Goal: Task Accomplishment & Management: Use online tool/utility

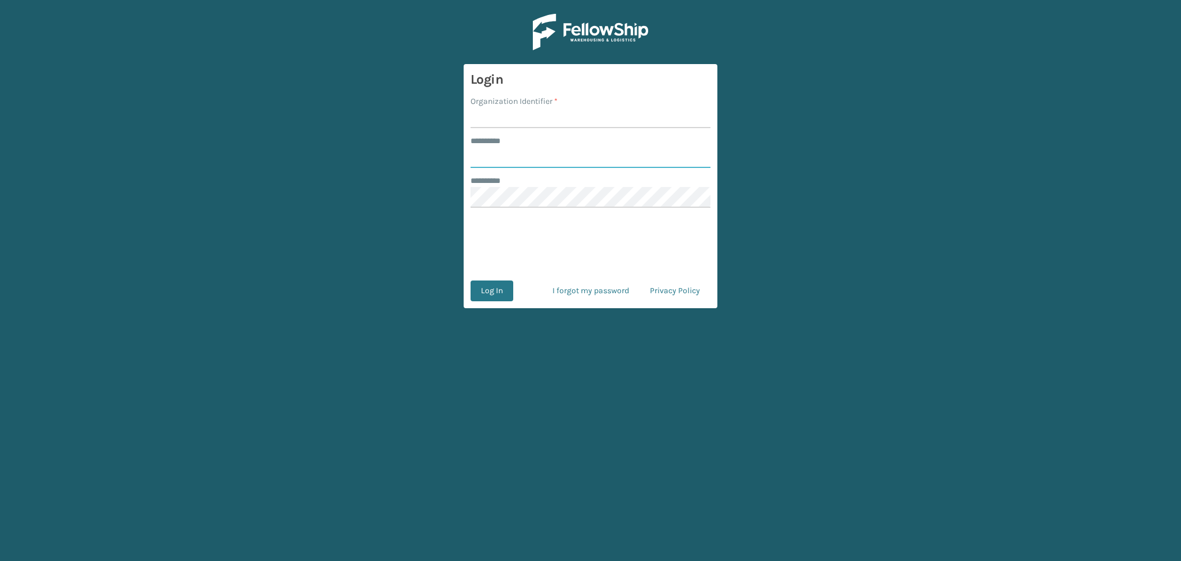
type input "******"
click at [509, 121] on input "Organization Identifier *" at bounding box center [591, 117] width 240 height 21
type input "LifeStyle"
click at [494, 296] on button "Log In" at bounding box center [492, 290] width 43 height 21
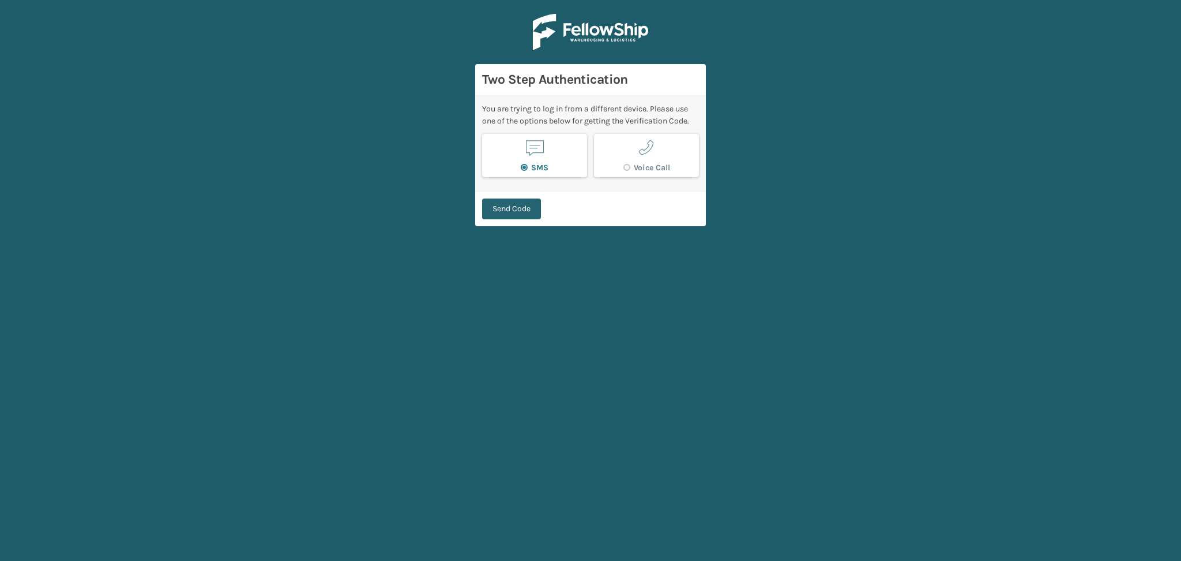
click at [520, 206] on button "Send Code" at bounding box center [511, 208] width 59 height 21
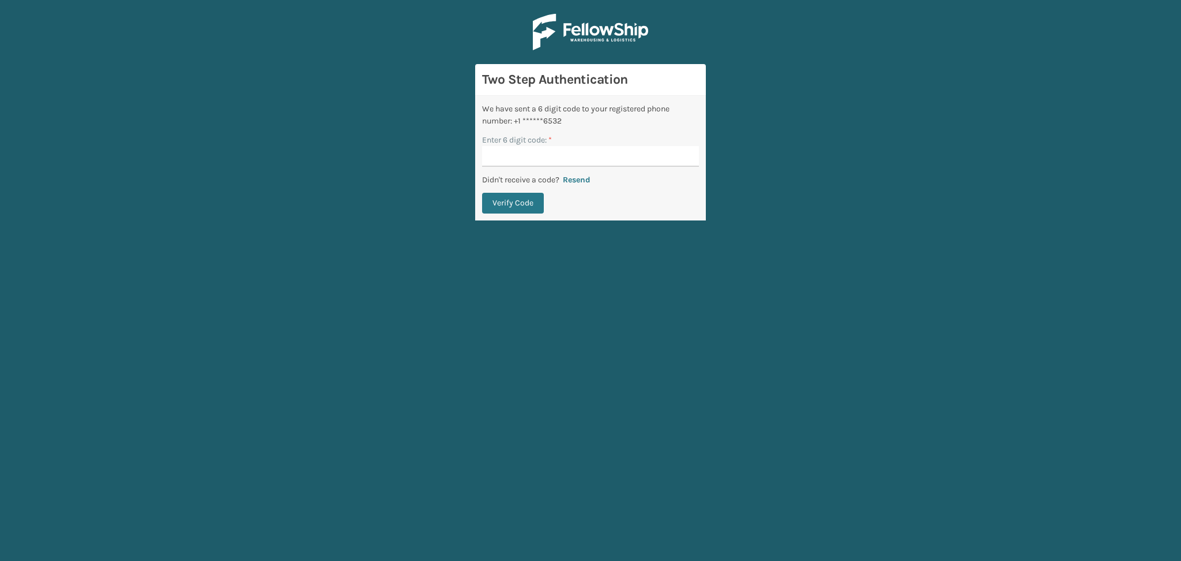
click at [508, 145] on label "Enter 6 digit code: *" at bounding box center [517, 140] width 70 height 12
click at [508, 146] on input "Enter 6 digit code: *" at bounding box center [590, 156] width 217 height 21
paste input "337068"
type input "337068"
click at [519, 197] on button "Verify Code" at bounding box center [513, 203] width 62 height 21
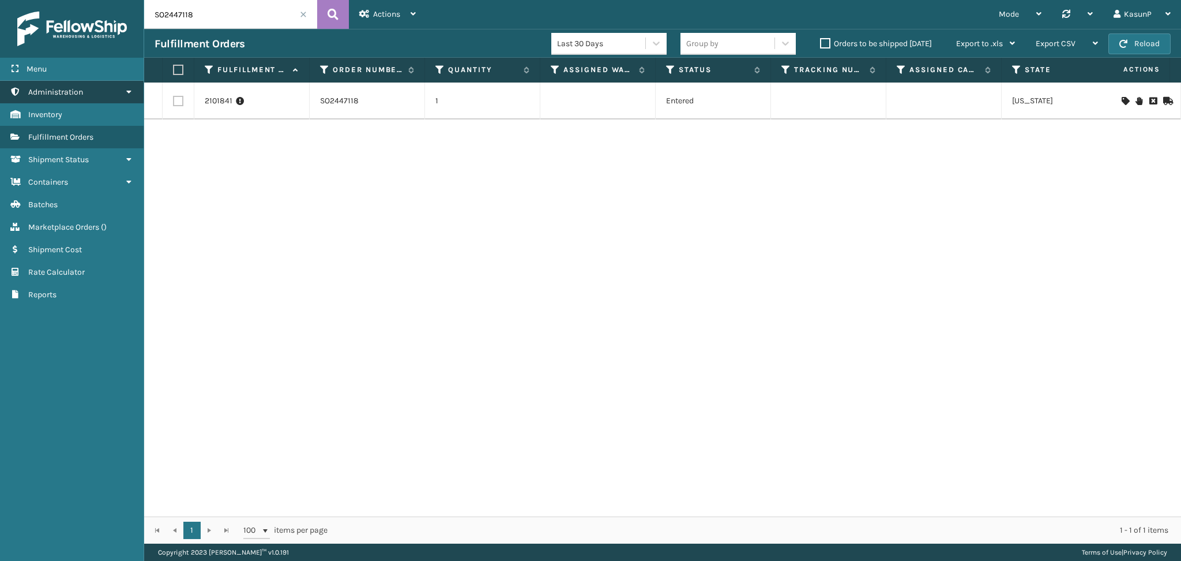
click at [127, 92] on icon at bounding box center [128, 92] width 9 height 8
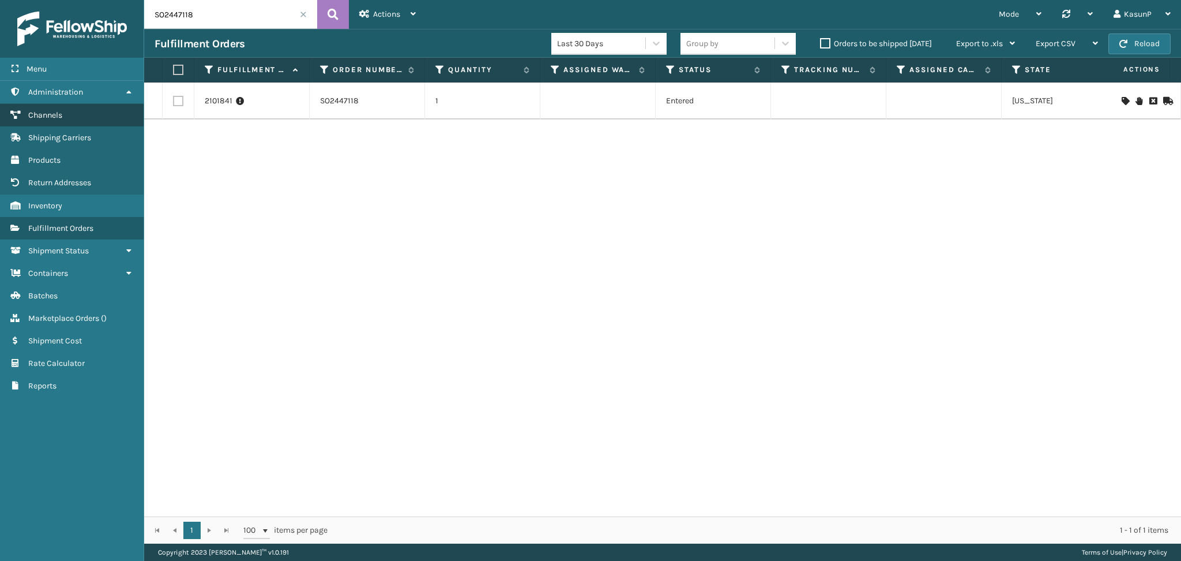
click at [40, 110] on span "Channels" at bounding box center [45, 115] width 34 height 10
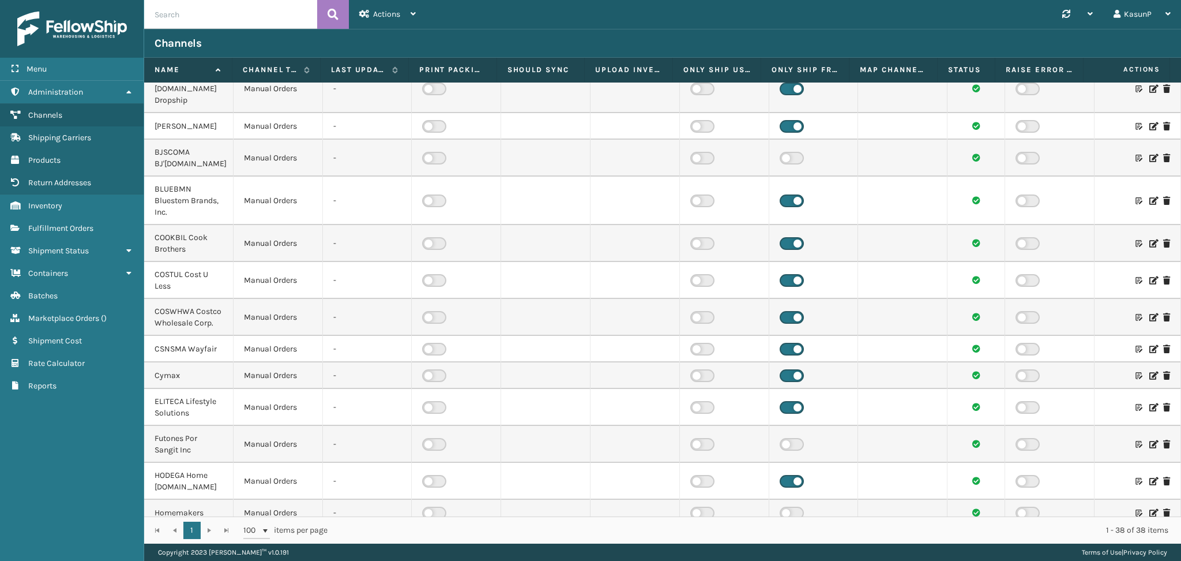
scroll to position [367, 0]
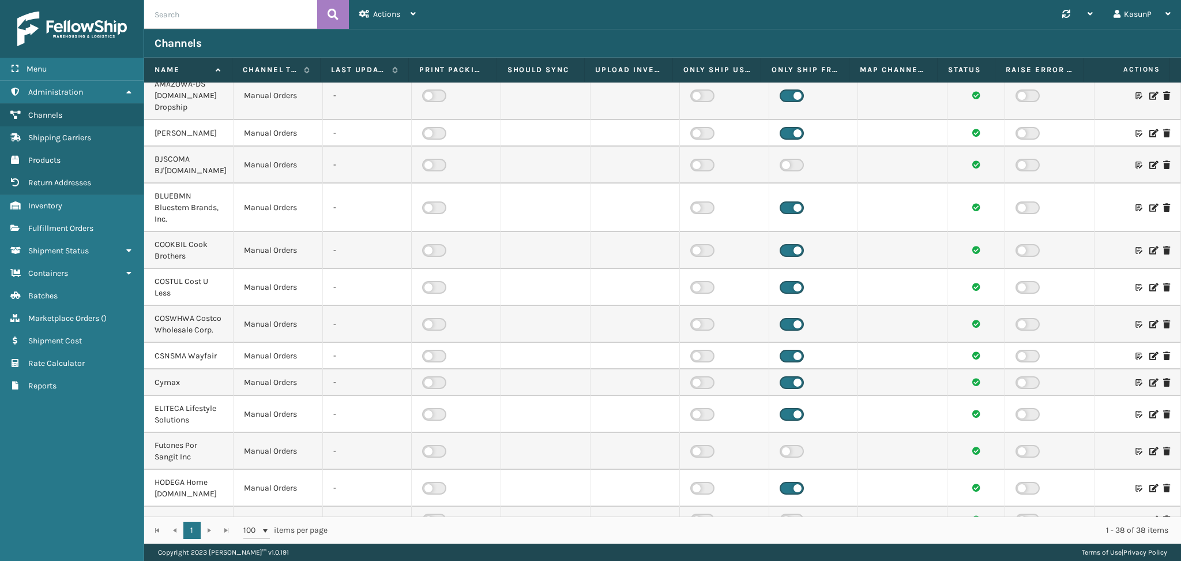
click at [1150, 169] on icon at bounding box center [1153, 165] width 7 height 8
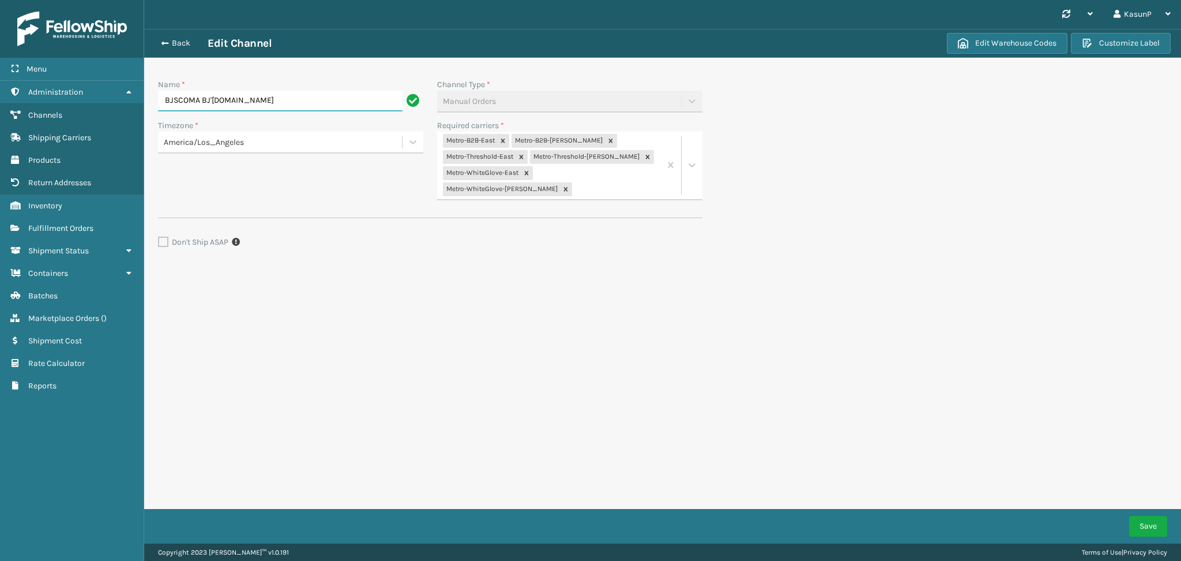
drag, startPoint x: 241, startPoint y: 102, endPoint x: 152, endPoint y: 103, distance: 88.3
click at [152, 103] on div "Name * [PERSON_NAME] BJ'[DOMAIN_NAME]" at bounding box center [290, 98] width 279 height 41
click at [253, 105] on input "BJSCOMA BJ'[DOMAIN_NAME]" at bounding box center [280, 101] width 245 height 21
drag, startPoint x: 250, startPoint y: 104, endPoint x: 158, endPoint y: 102, distance: 91.8
click at [158, 102] on input "BJSCOMA BJ'[DOMAIN_NAME]" at bounding box center [280, 101] width 245 height 21
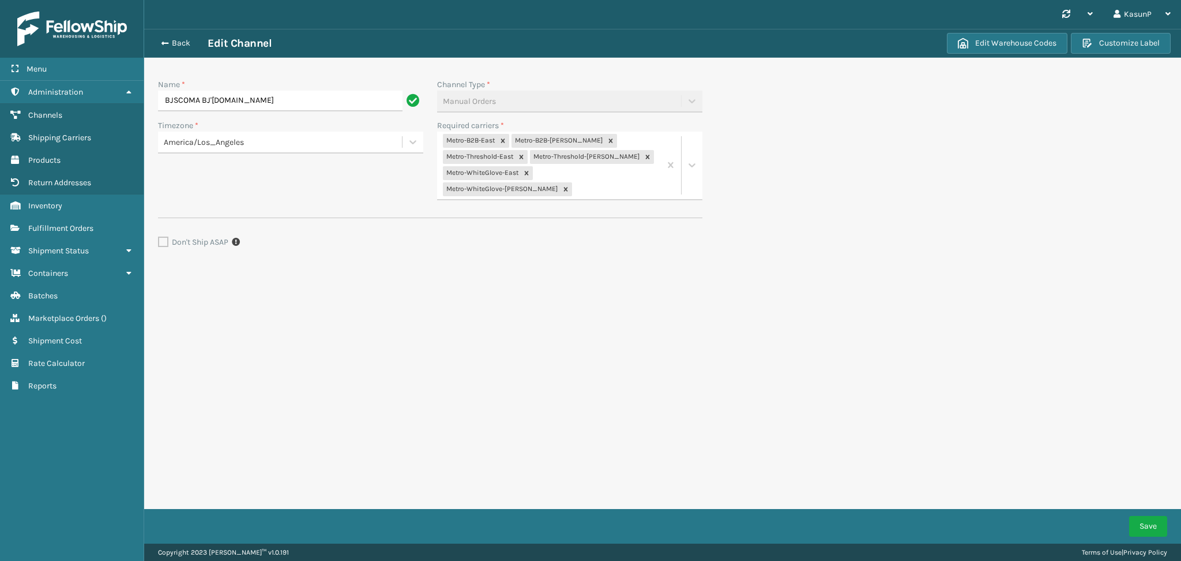
click at [605, 420] on div "Synchronise all channels KasunP Log Out Back Edit Channel Edit Warehouse Codes …" at bounding box center [662, 271] width 1037 height 543
click at [40, 156] on span "Products" at bounding box center [44, 160] width 32 height 10
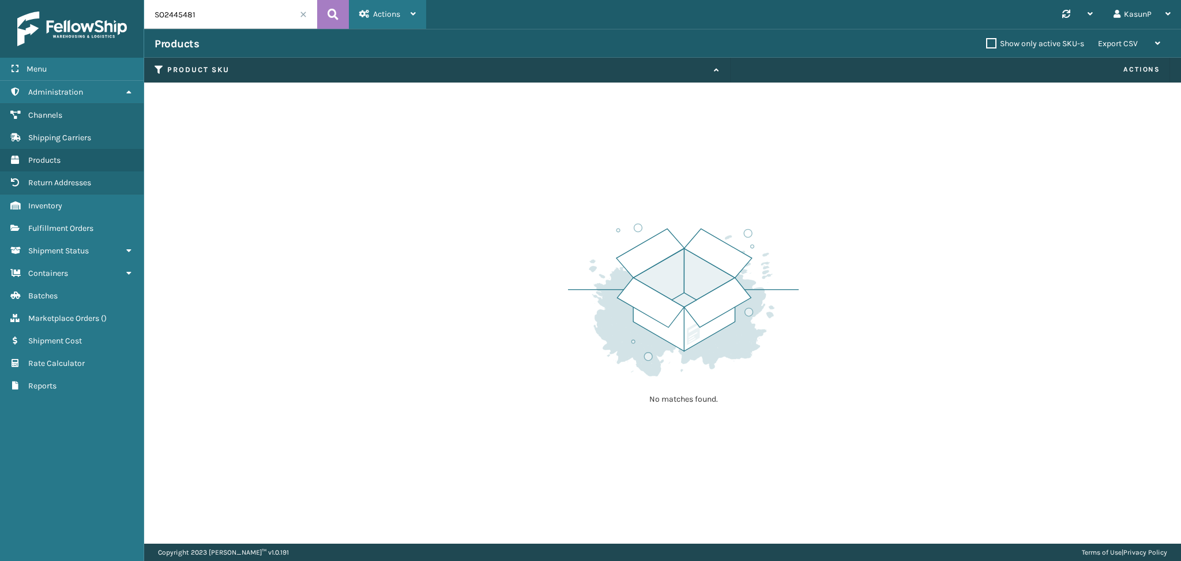
click at [412, 13] on icon at bounding box center [413, 14] width 5 height 8
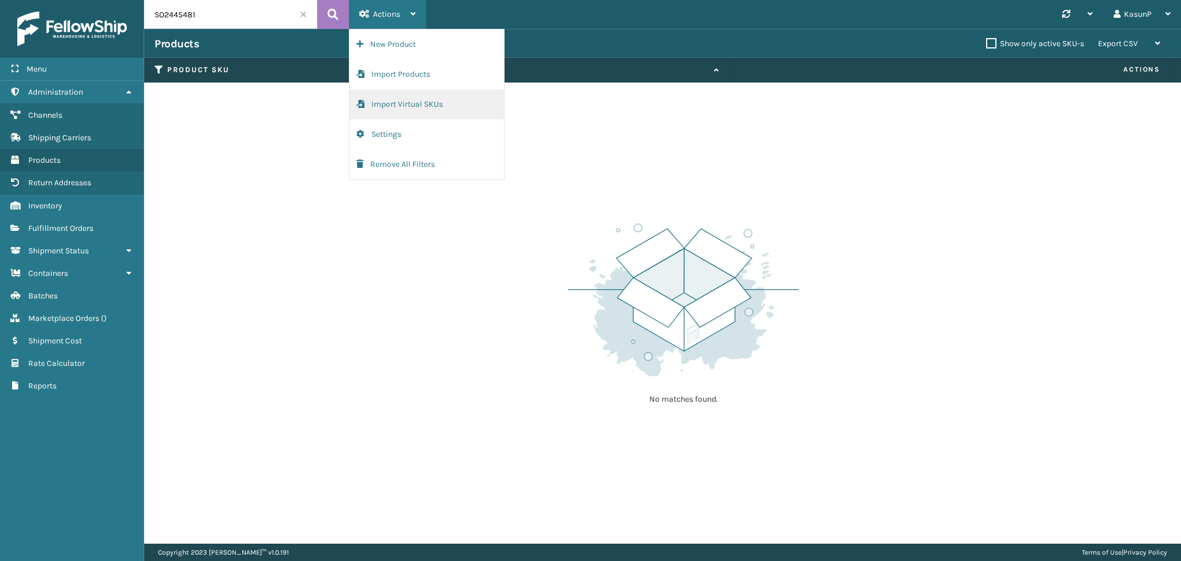
click at [438, 110] on button "Import Virtual SKUs" at bounding box center [427, 104] width 155 height 30
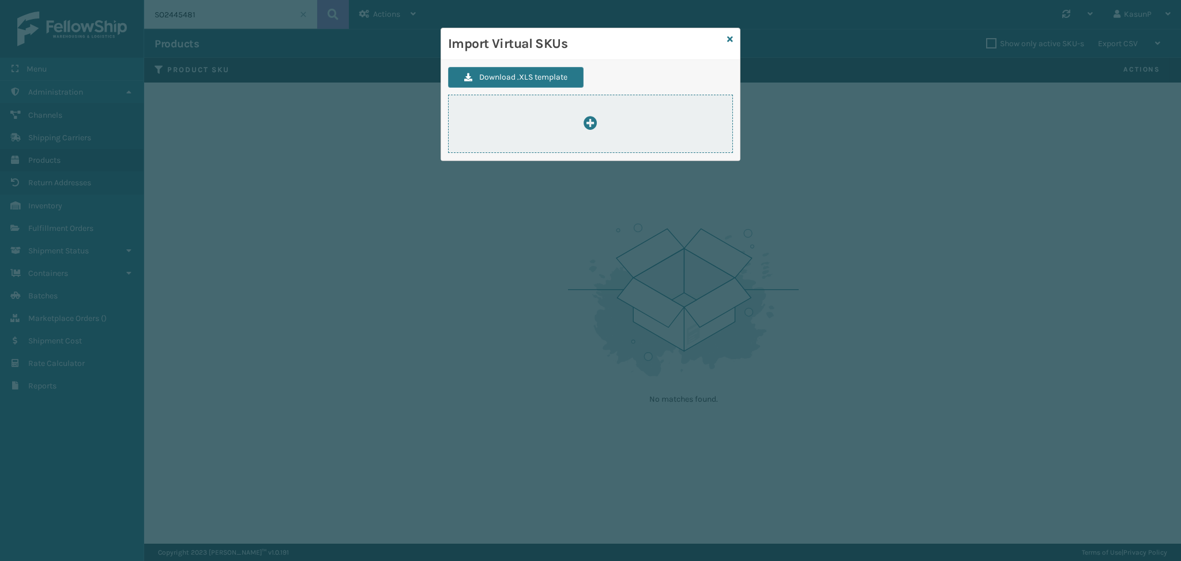
click at [593, 122] on icon at bounding box center [591, 123] width 14 height 14
type input "C:\fakepath\ImportVirtualSkusTemplate.xlsx"
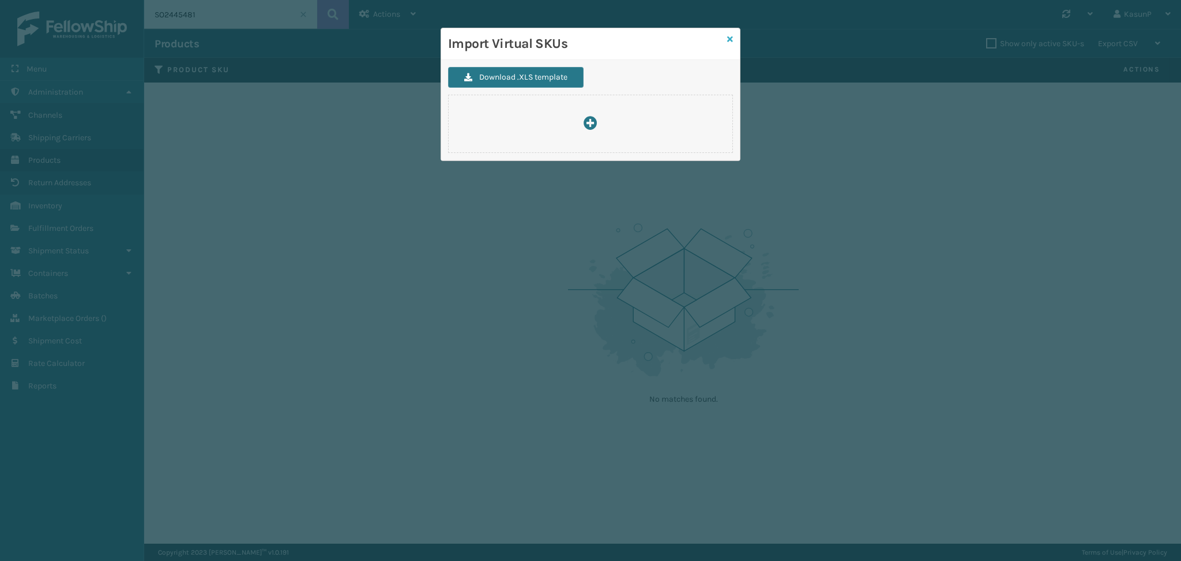
click at [730, 42] on icon at bounding box center [730, 39] width 6 height 8
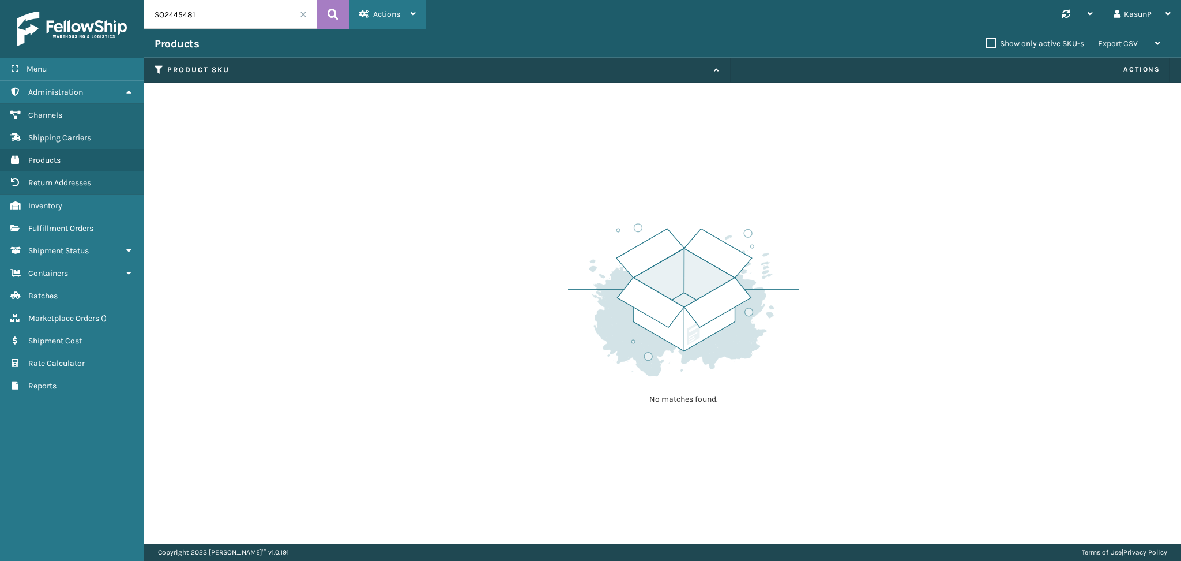
click at [412, 13] on icon at bounding box center [413, 14] width 5 height 8
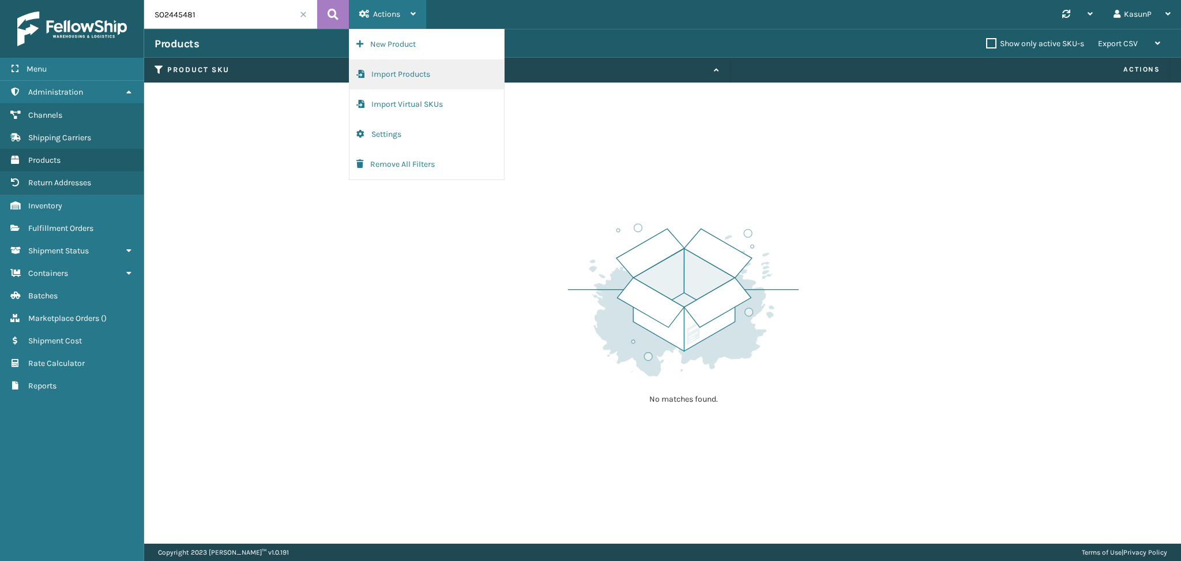
click at [394, 76] on button "Import Products" at bounding box center [427, 74] width 155 height 30
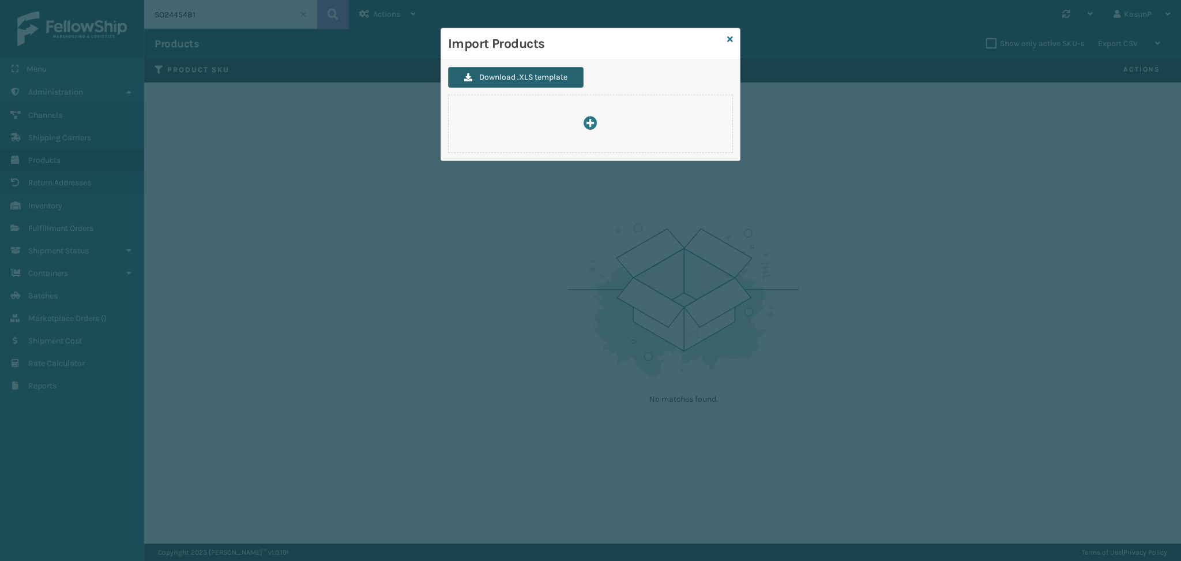
click at [531, 73] on button "Download .XLS template" at bounding box center [516, 77] width 136 height 21
click at [726, 40] on div "Import Products" at bounding box center [590, 44] width 299 height 32
click at [731, 39] on icon at bounding box center [730, 39] width 6 height 8
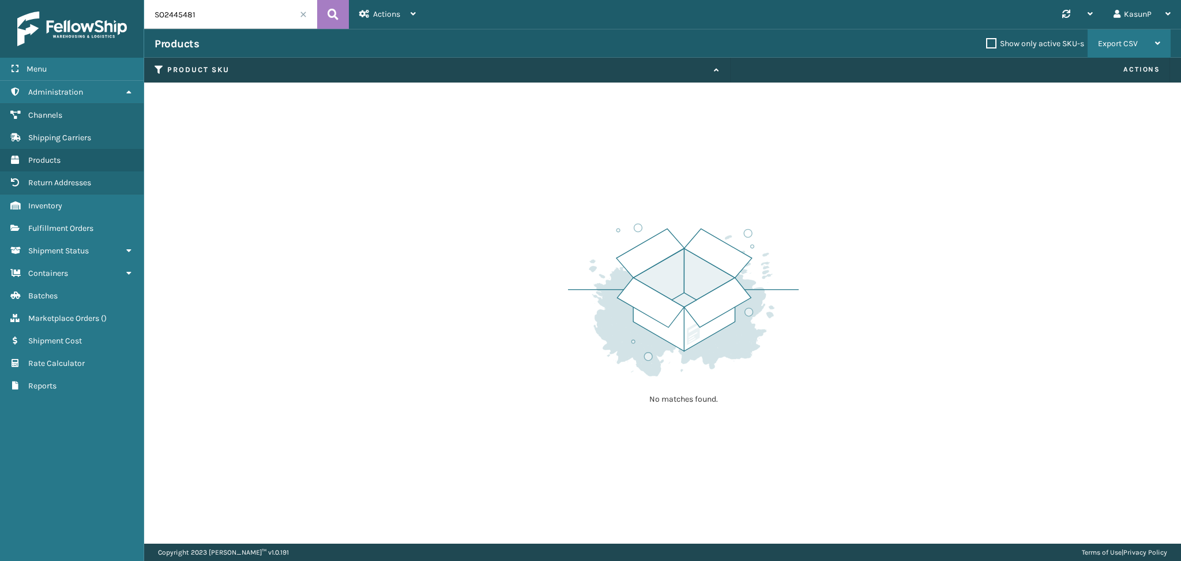
click at [1159, 44] on icon at bounding box center [1157, 43] width 5 height 8
click at [305, 14] on span at bounding box center [303, 14] width 7 height 7
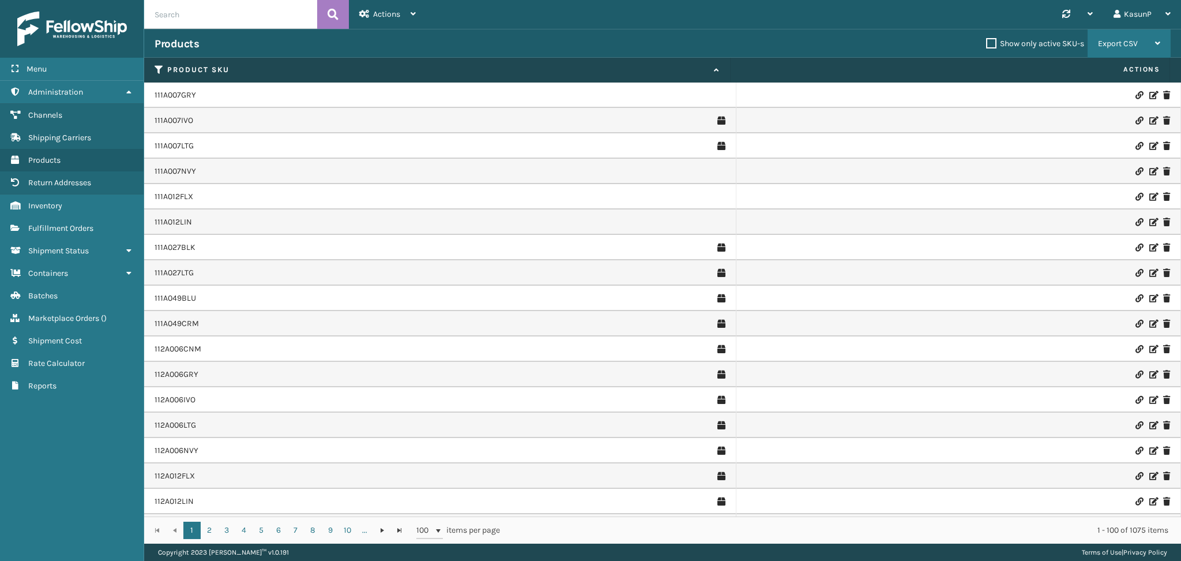
click at [1158, 42] on icon at bounding box center [1157, 43] width 5 height 8
click at [1054, 104] on li "Export All Pages" at bounding box center [1093, 105] width 155 height 31
click at [414, 17] on icon at bounding box center [413, 14] width 5 height 8
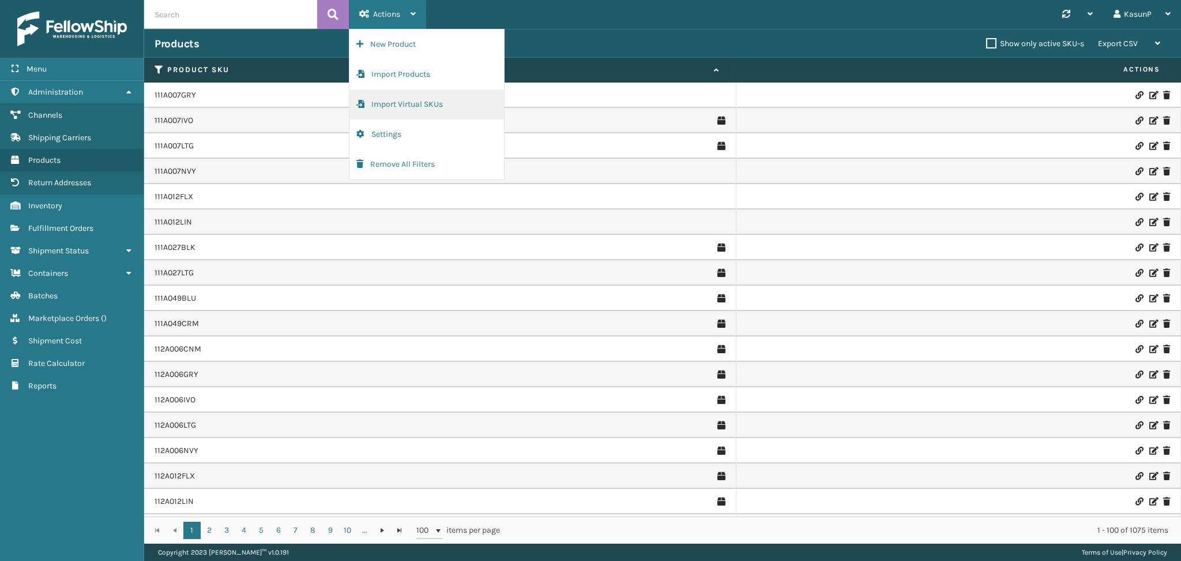
click at [425, 102] on button "Import Virtual SKUs" at bounding box center [427, 104] width 155 height 30
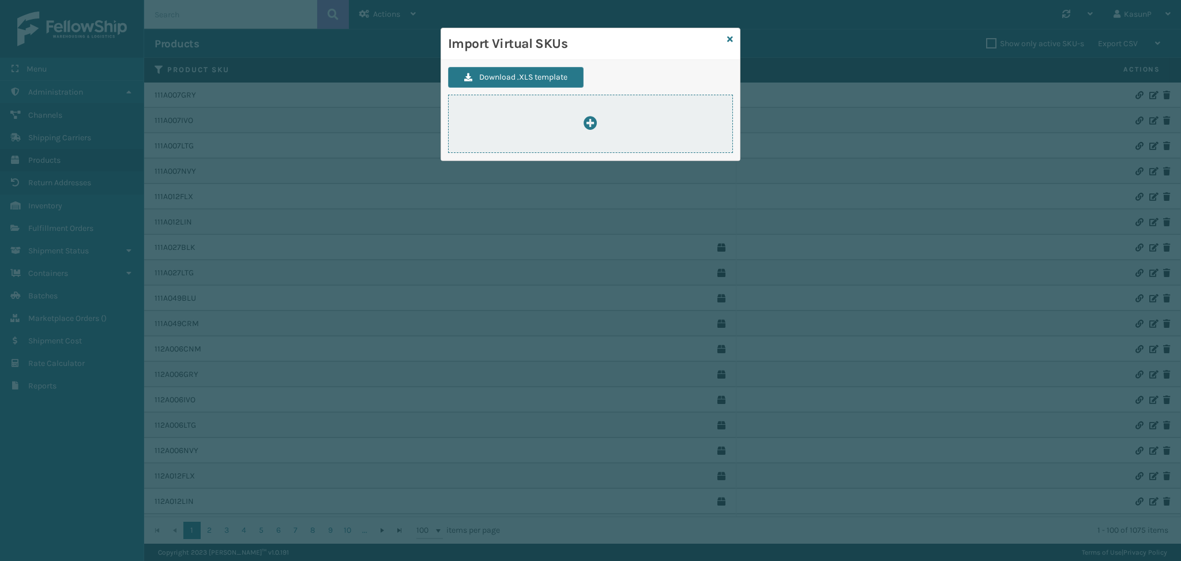
click at [591, 124] on icon at bounding box center [591, 123] width 14 height 14
type input "C:\fakepath\ImportVirtualSkusTemplate.xlsx"
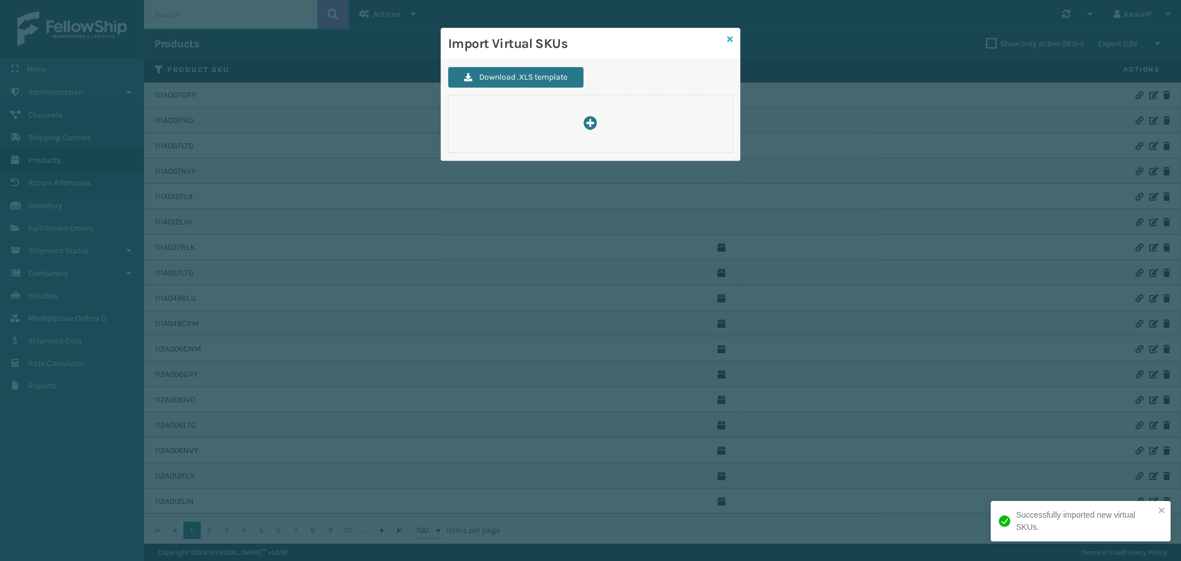
click at [727, 42] on icon at bounding box center [730, 39] width 6 height 8
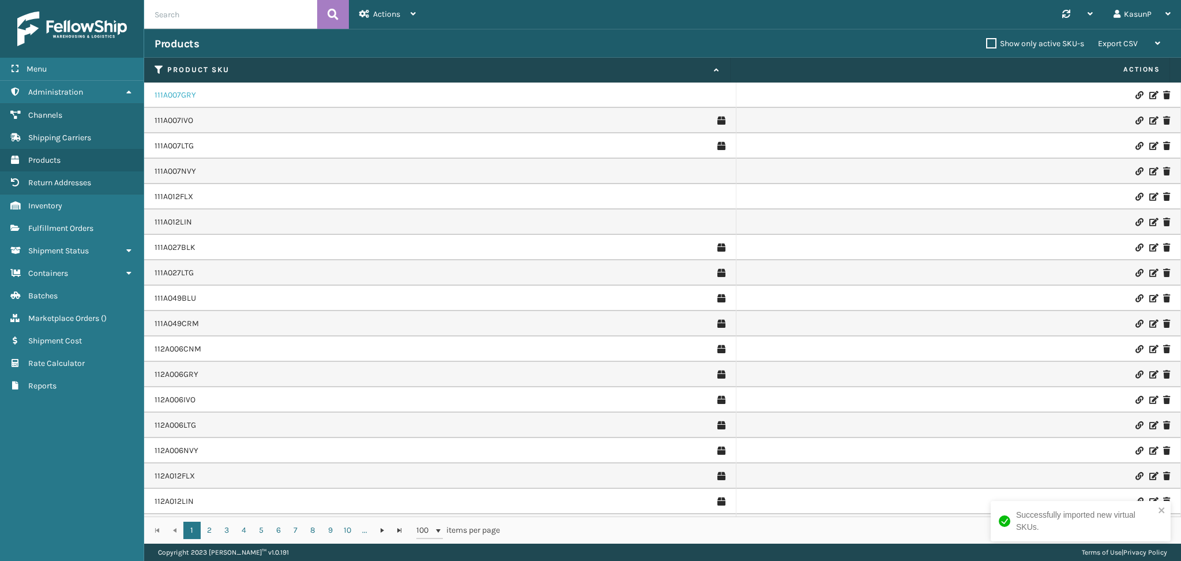
click at [175, 95] on link "111A007GRY" at bounding box center [176, 95] width 42 height 12
